Goal: Task Accomplishment & Management: Complete application form

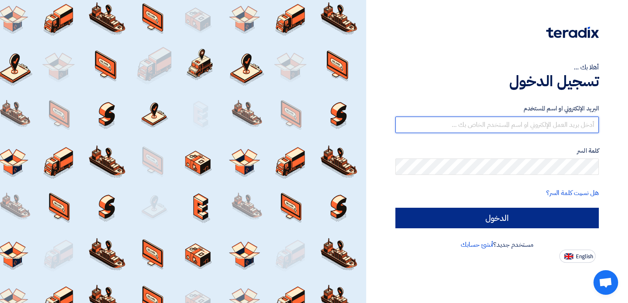
type input "[EMAIL_ADDRESS][DOMAIN_NAME]"
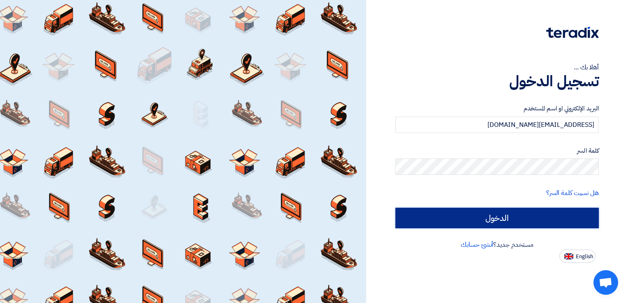
click at [461, 221] on input "الدخول" at bounding box center [496, 218] width 203 height 21
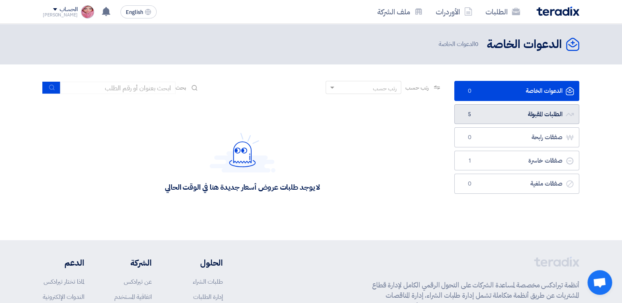
click at [555, 114] on link "الطلبات المقبولة الطلبات المقبولة 5" at bounding box center [516, 114] width 125 height 20
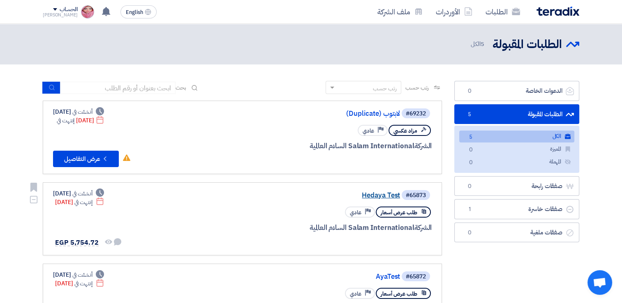
click at [387, 192] on link "Hedaya Test" at bounding box center [318, 195] width 164 height 7
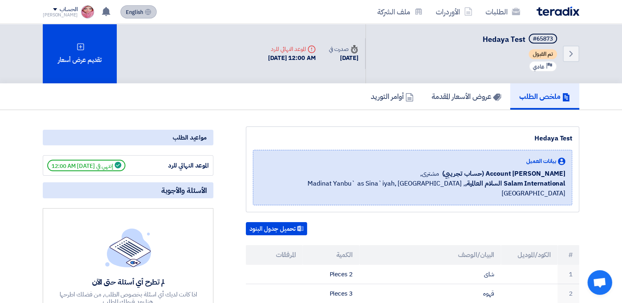
click at [129, 9] on span "English" at bounding box center [134, 12] width 17 height 6
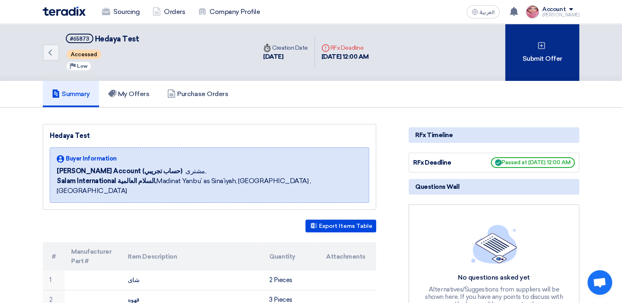
click at [525, 51] on div "Submit Offer" at bounding box center [542, 52] width 74 height 57
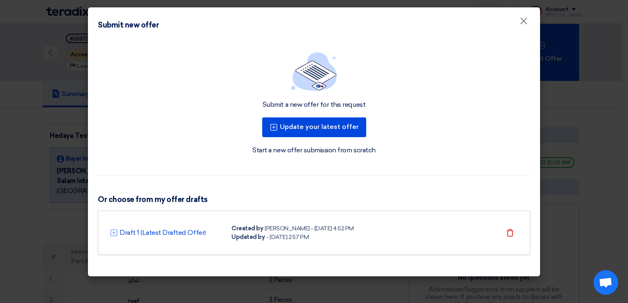
click at [312, 153] on link "Start a new offer submission from scratch" at bounding box center [313, 151] width 123 height 10
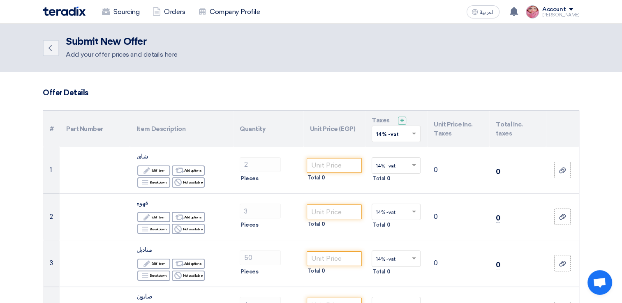
click at [484, 49] on div "Back Submit New Offer Add your offer prices and details here" at bounding box center [311, 47] width 536 height 23
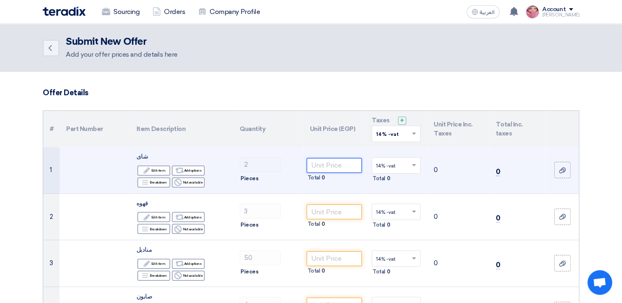
click at [327, 166] on input "number" at bounding box center [334, 165] width 55 height 15
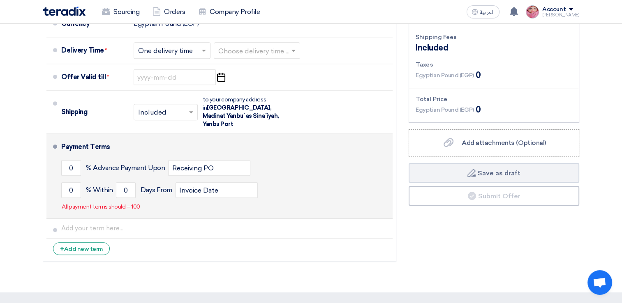
scroll to position [370, 0]
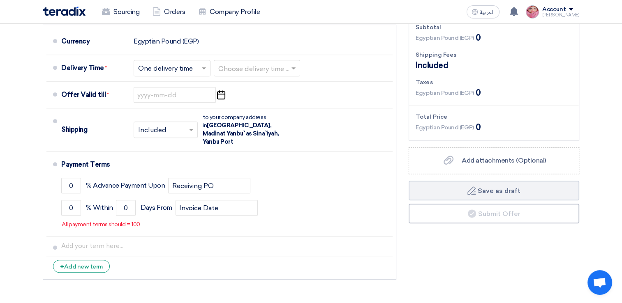
click at [23, 226] on section "Offer Details # Part Number Item Description Quantity Unit Price (EGP) Taxes + …" at bounding box center [311, 6] width 622 height 608
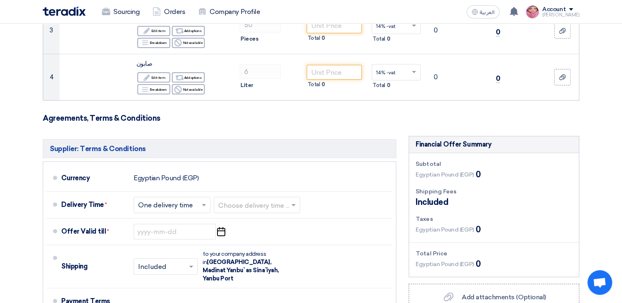
scroll to position [206, 0]
